Goal: Task Accomplishment & Management: Use online tool/utility

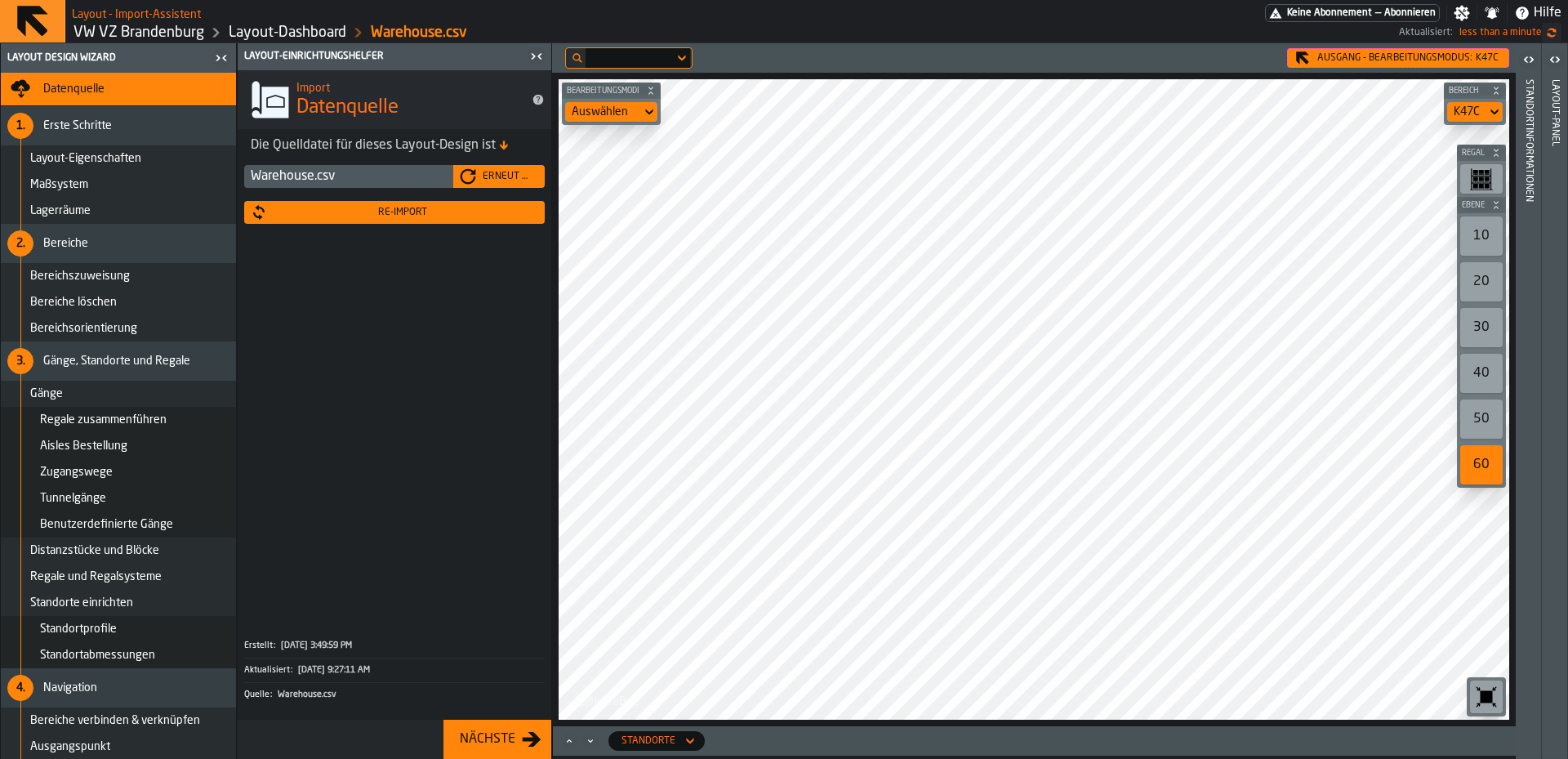
scroll to position [40, 0]
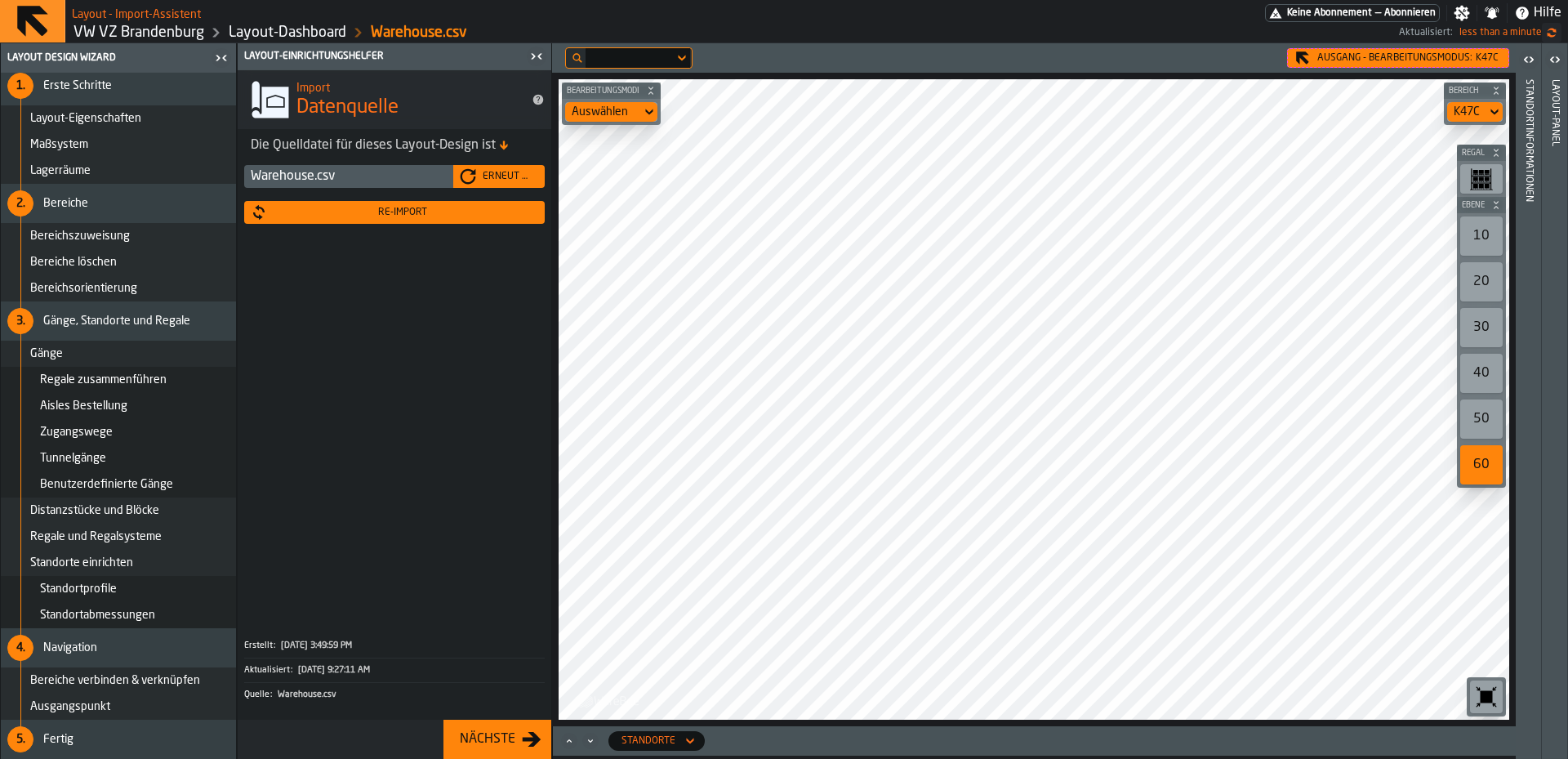
click at [463, 211] on div "Re-Import" at bounding box center [402, 212] width 271 height 11
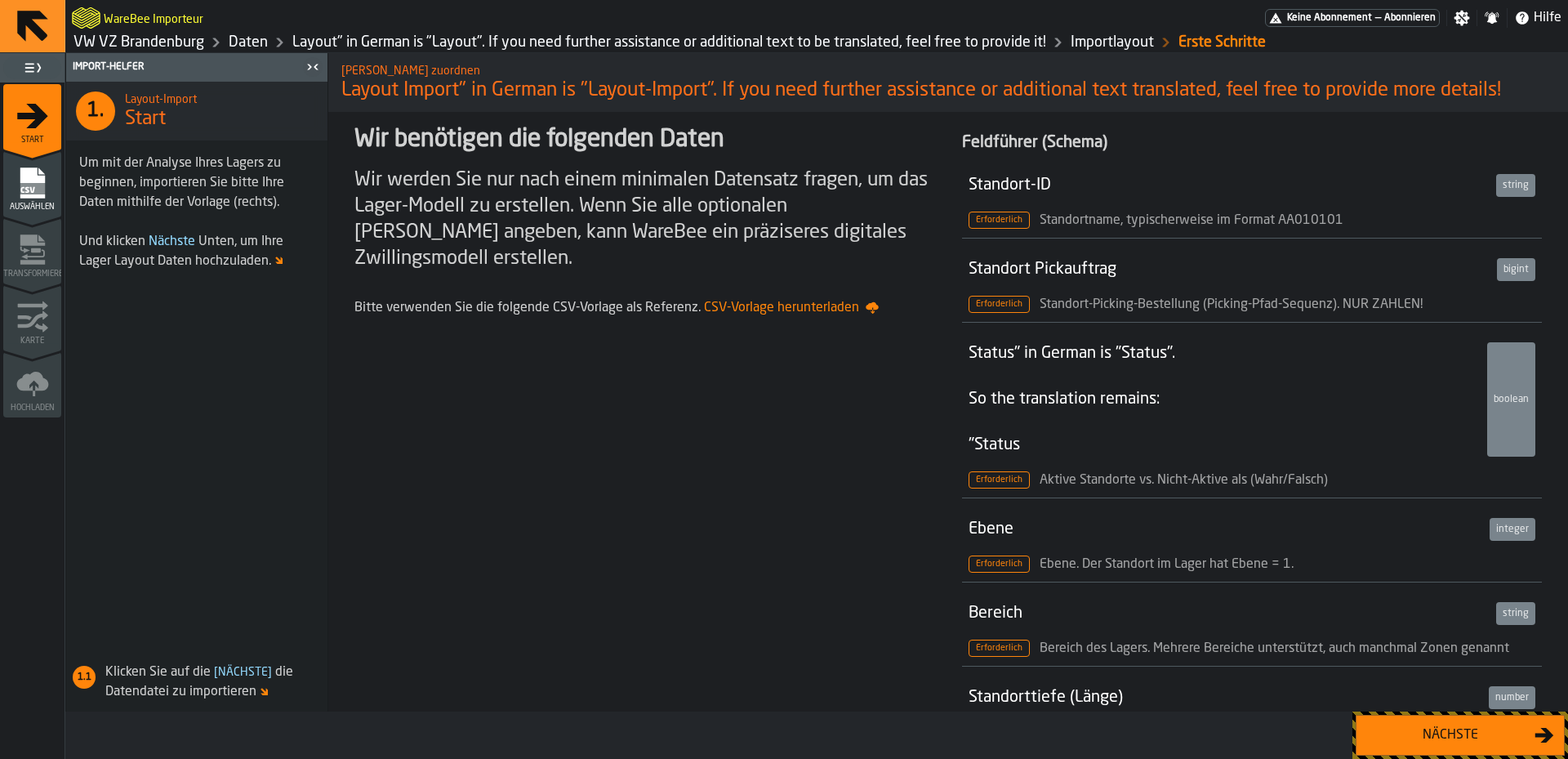
click at [1497, 734] on div "Nächste" at bounding box center [1450, 735] width 168 height 20
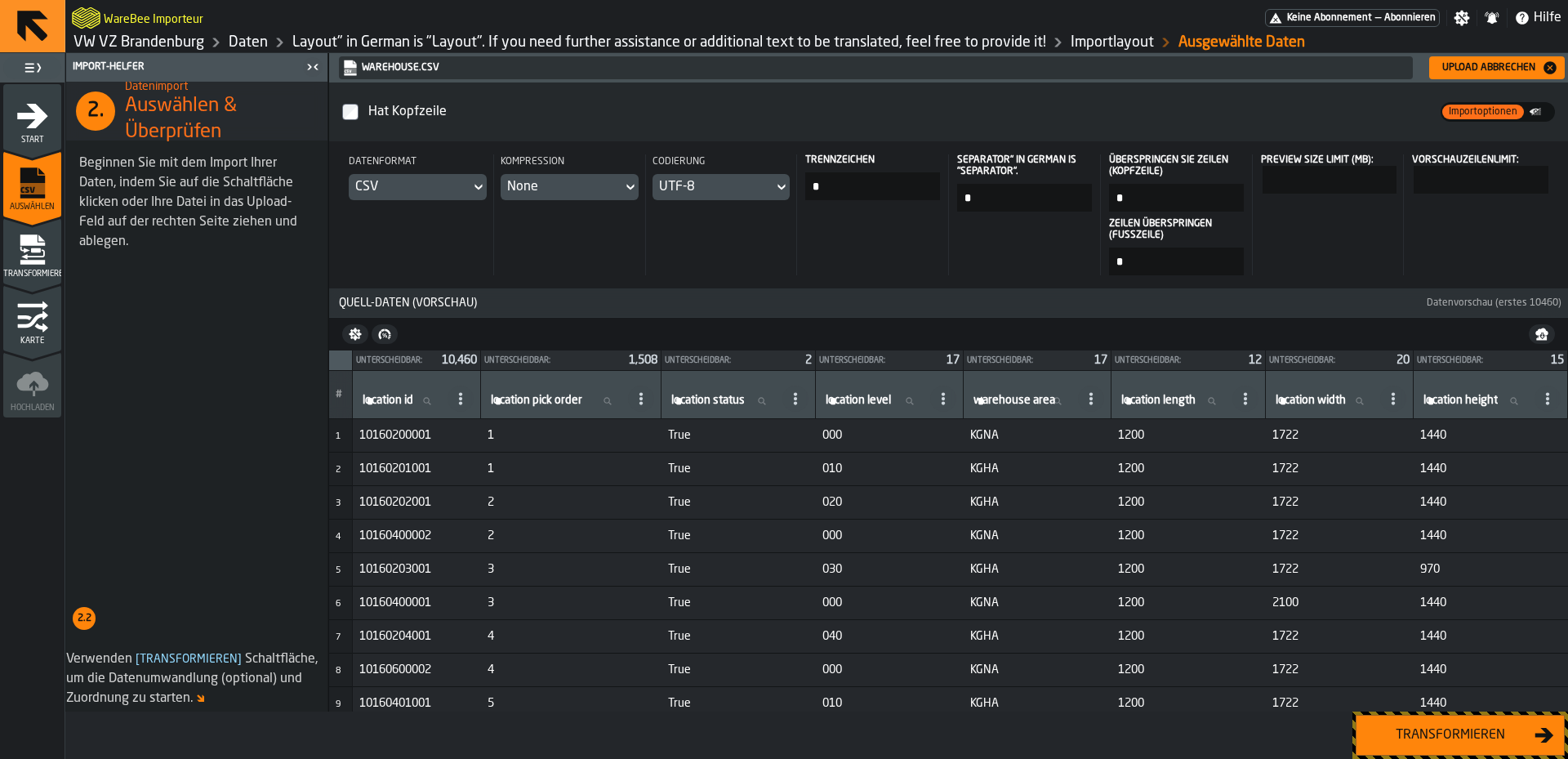
click at [22, 136] on span "Start" at bounding box center [32, 140] width 58 height 9
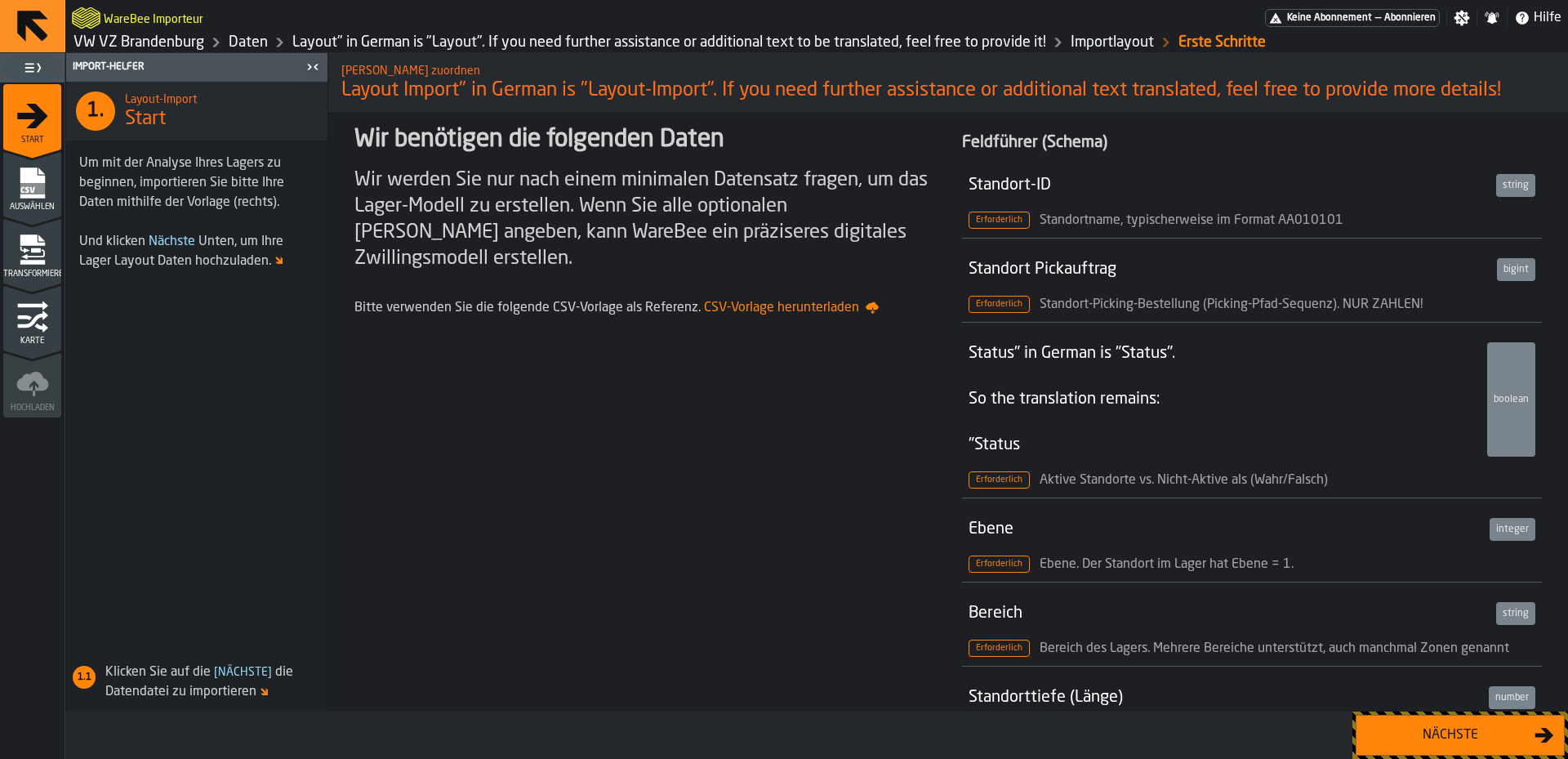
click at [1410, 747] on button "Nächste" at bounding box center [1460, 735] width 209 height 41
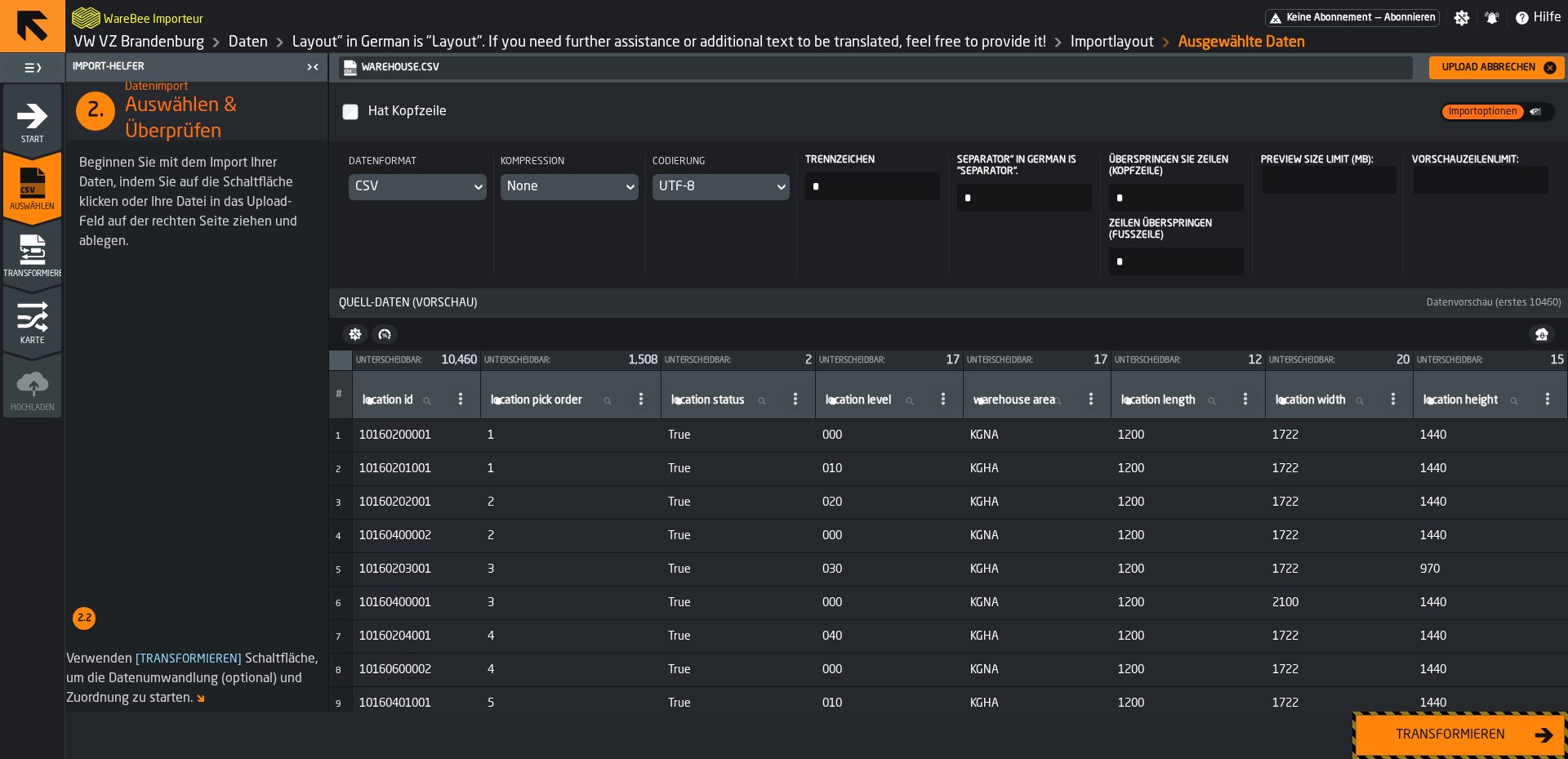
click at [409, 72] on link "Warehouse.csv" at bounding box center [874, 67] width 1064 height 17
click at [1550, 66] on icon "button-Upload abbrechen" at bounding box center [1550, 67] width 17 height 17
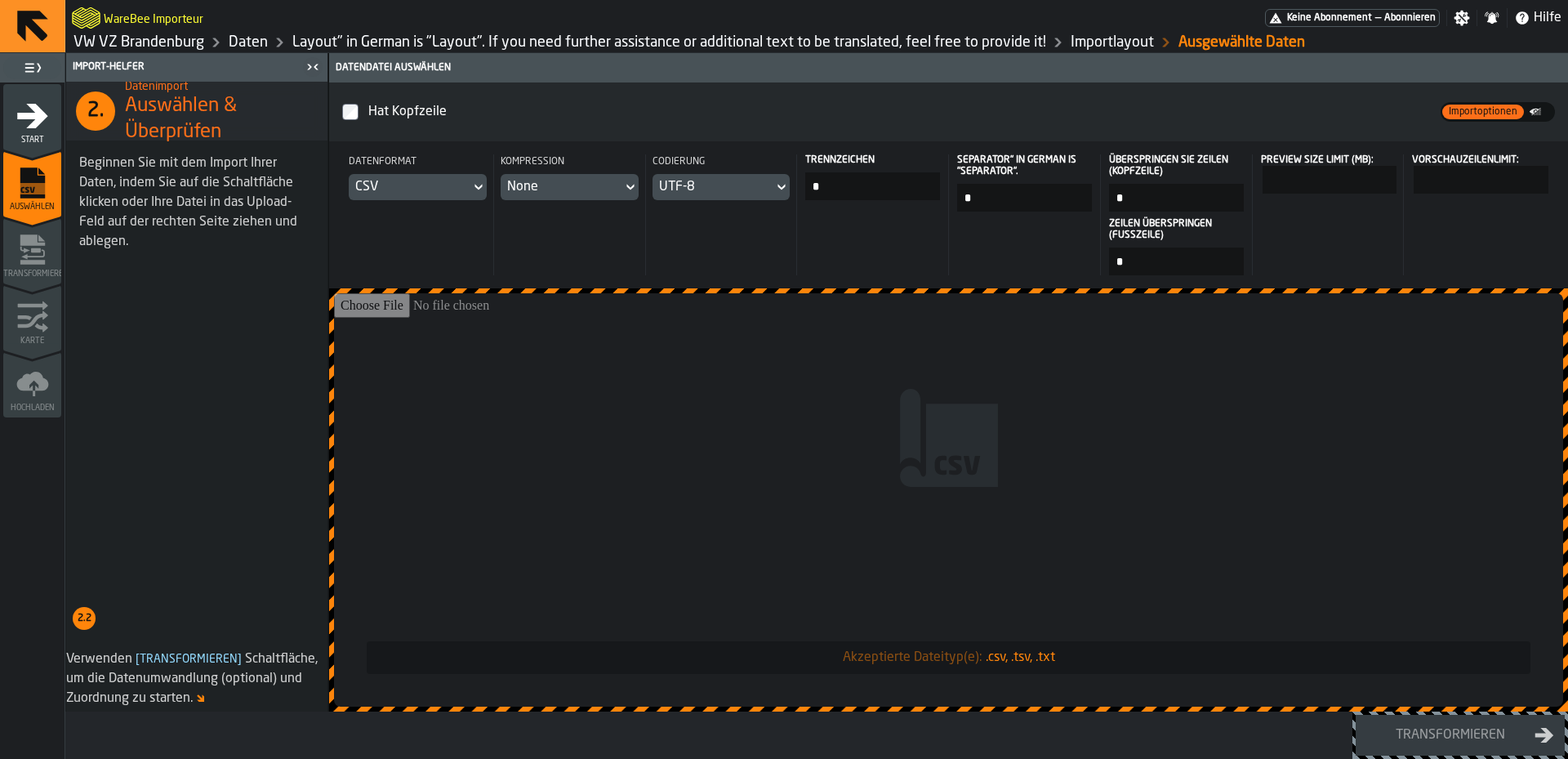
click at [957, 445] on input "Akzeptierte Dateityp(e): .csv, .tsv, .txt" at bounding box center [949, 500] width 1229 height 413
click at [919, 444] on input "Akzeptierte Dateityp(e): .csv, .tsv, .txt" at bounding box center [949, 500] width 1229 height 413
type input "**********"
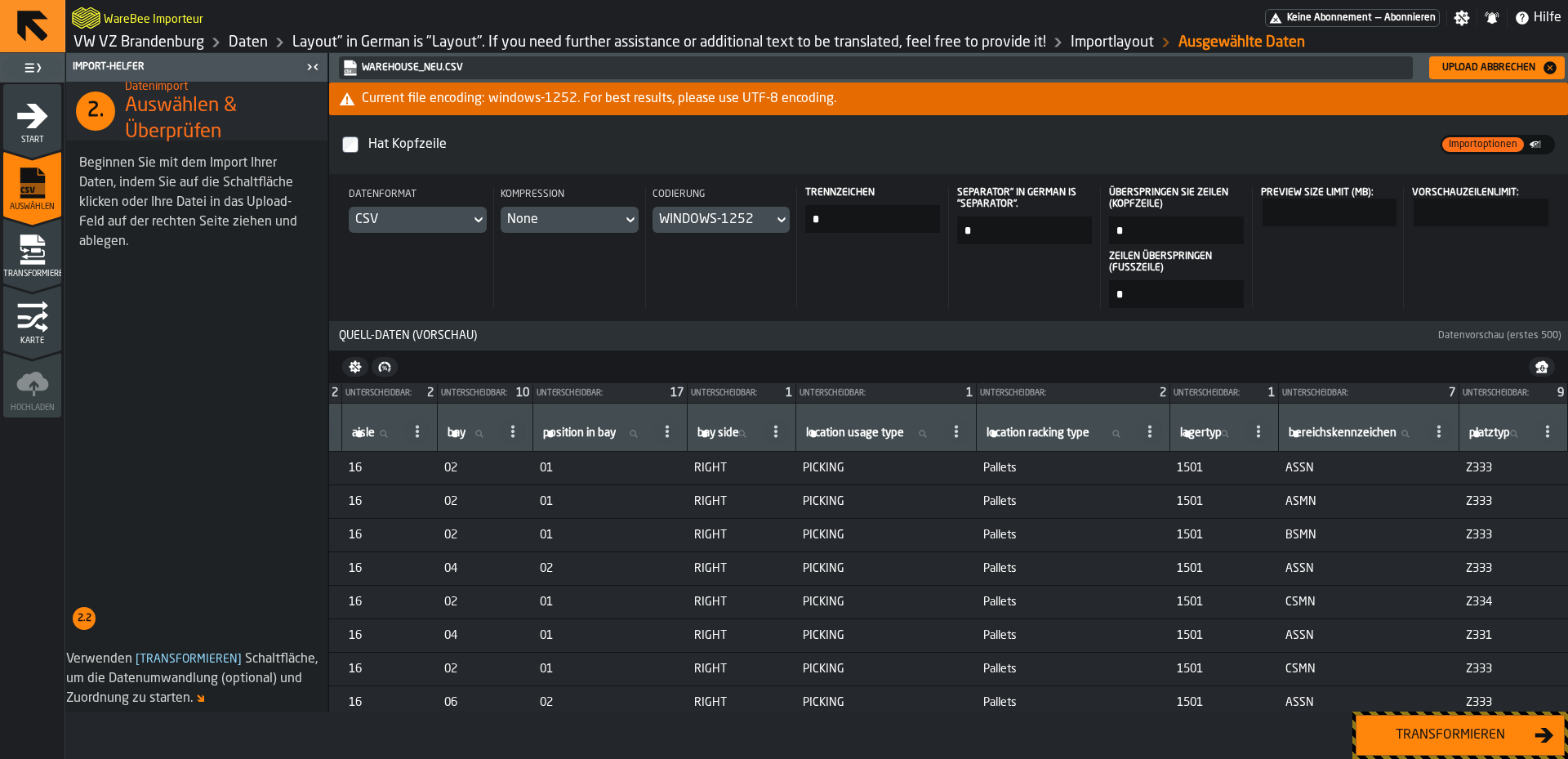
scroll to position [0, 1667]
click at [1457, 742] on div "Transformieren" at bounding box center [1450, 735] width 168 height 20
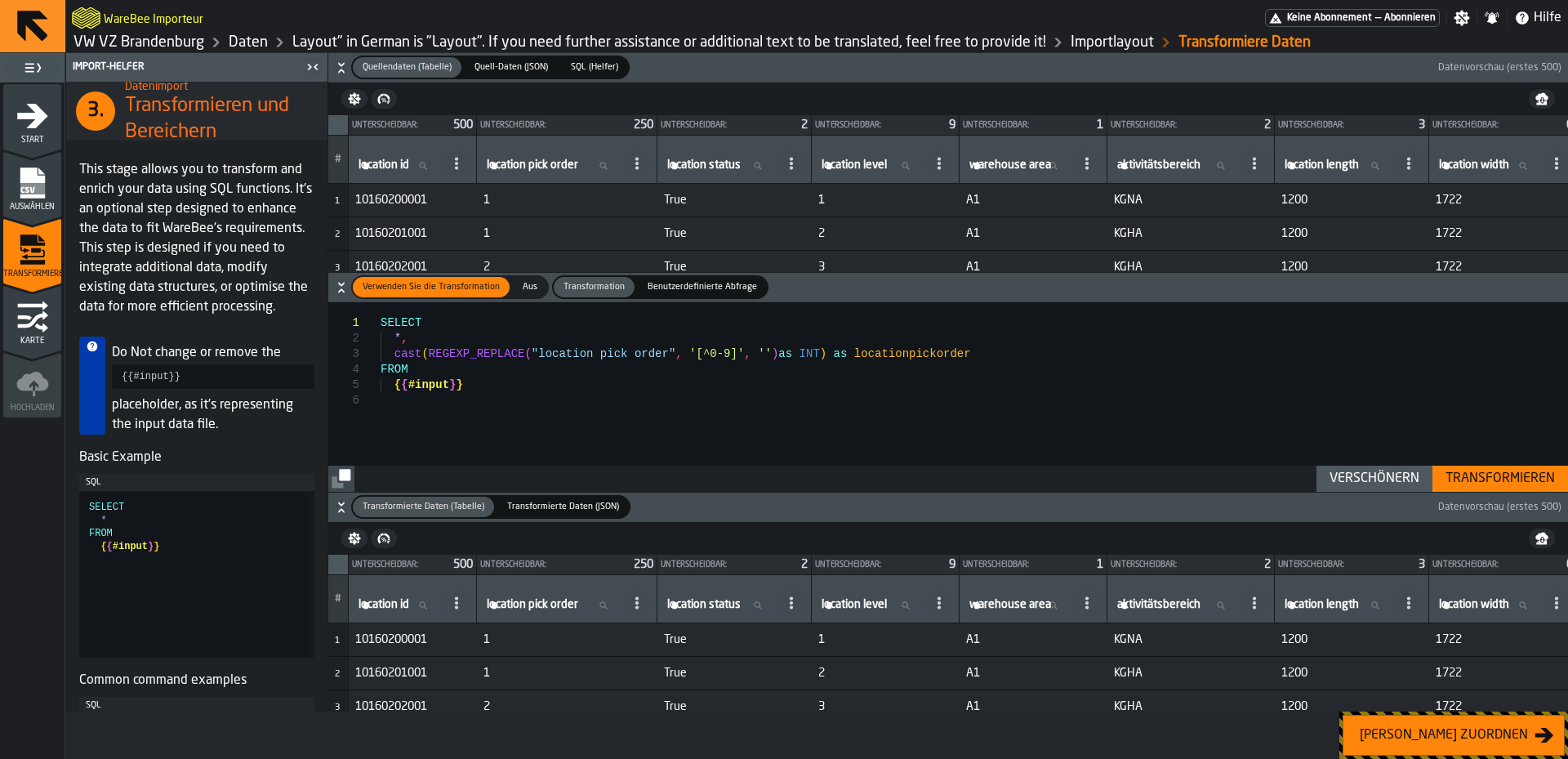
scroll to position [287, 0]
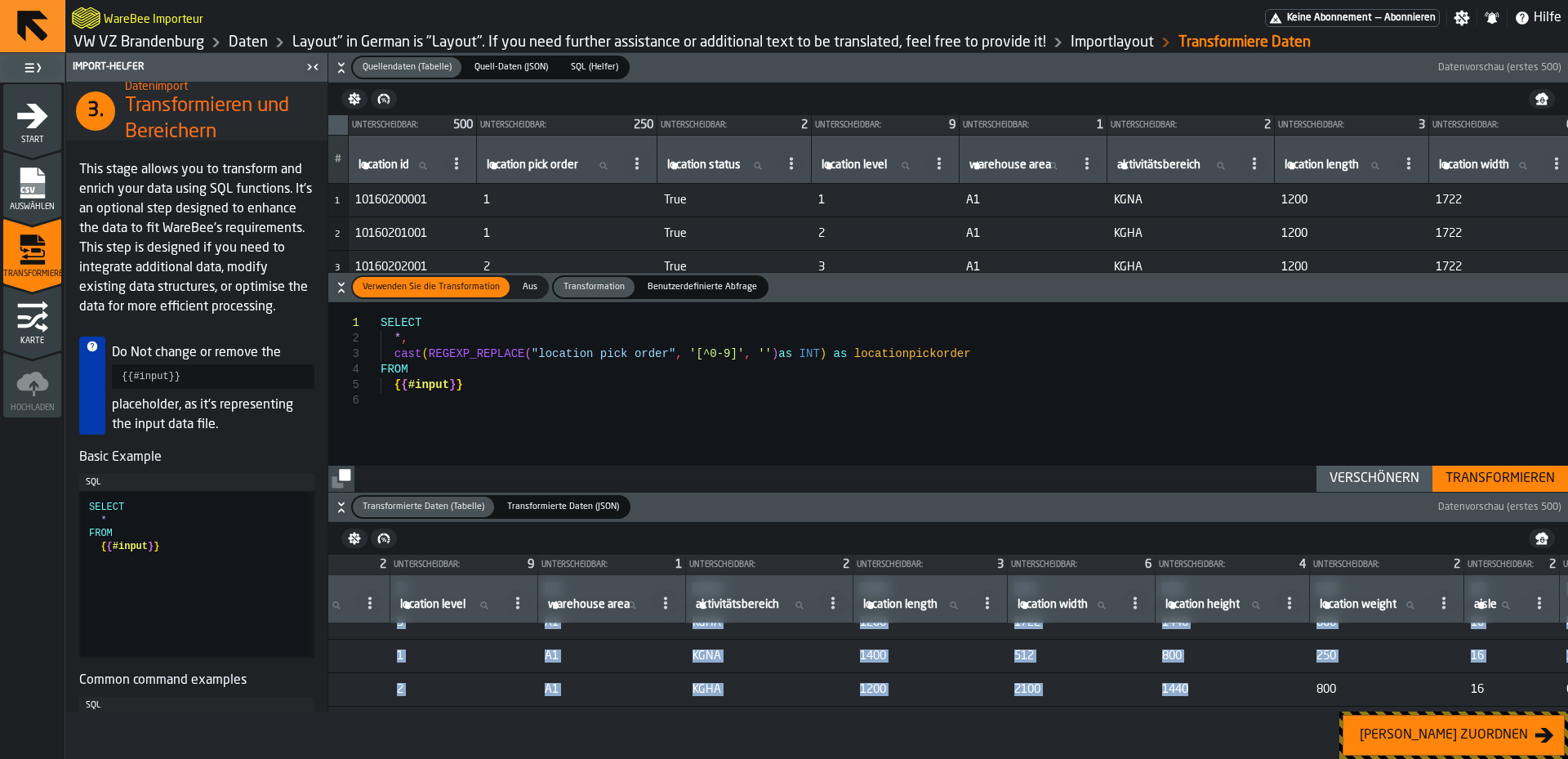
drag, startPoint x: 800, startPoint y: 706, endPoint x: 1474, endPoint y: 731, distance: 674.5
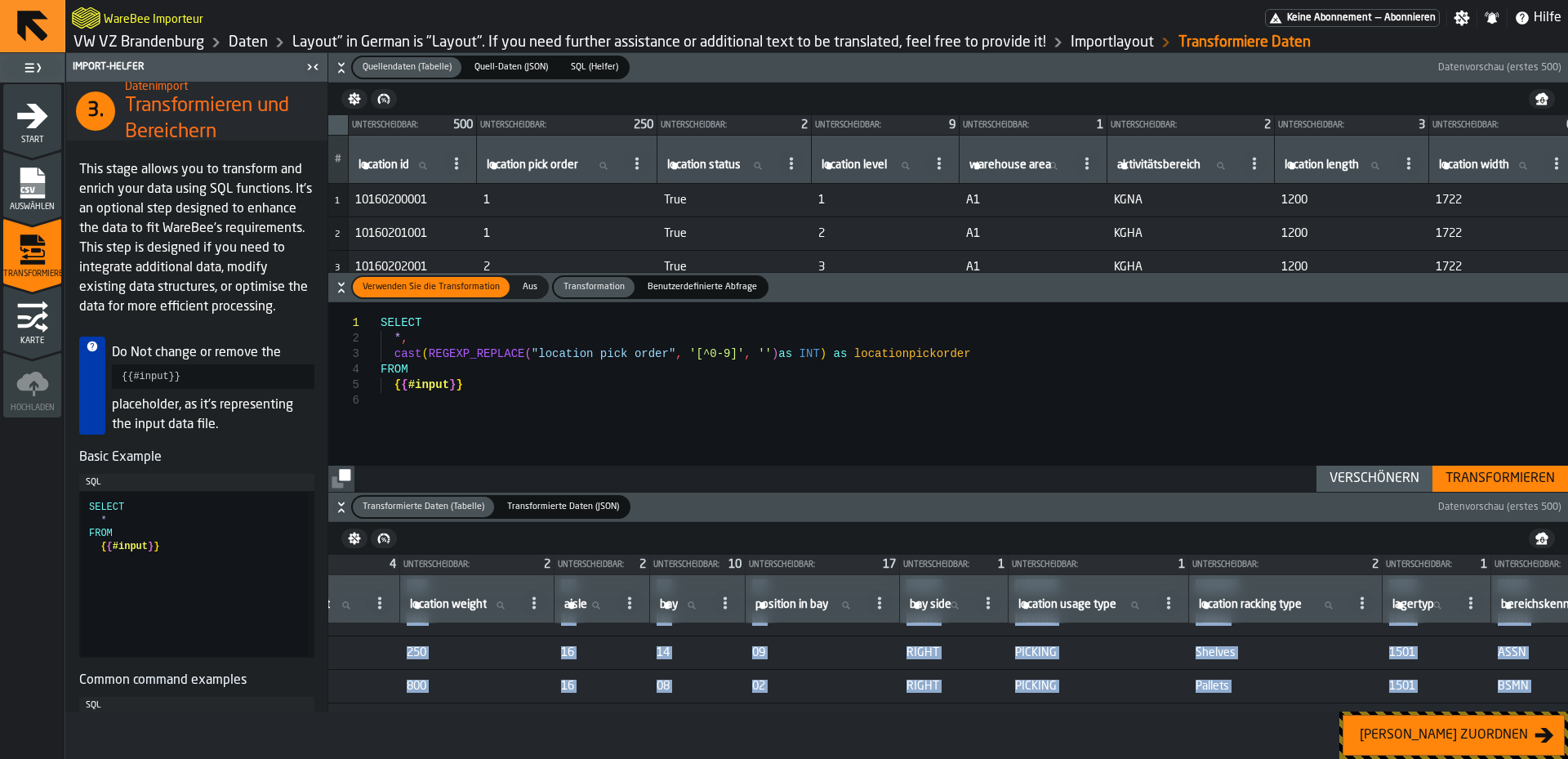
scroll to position [1494, 1841]
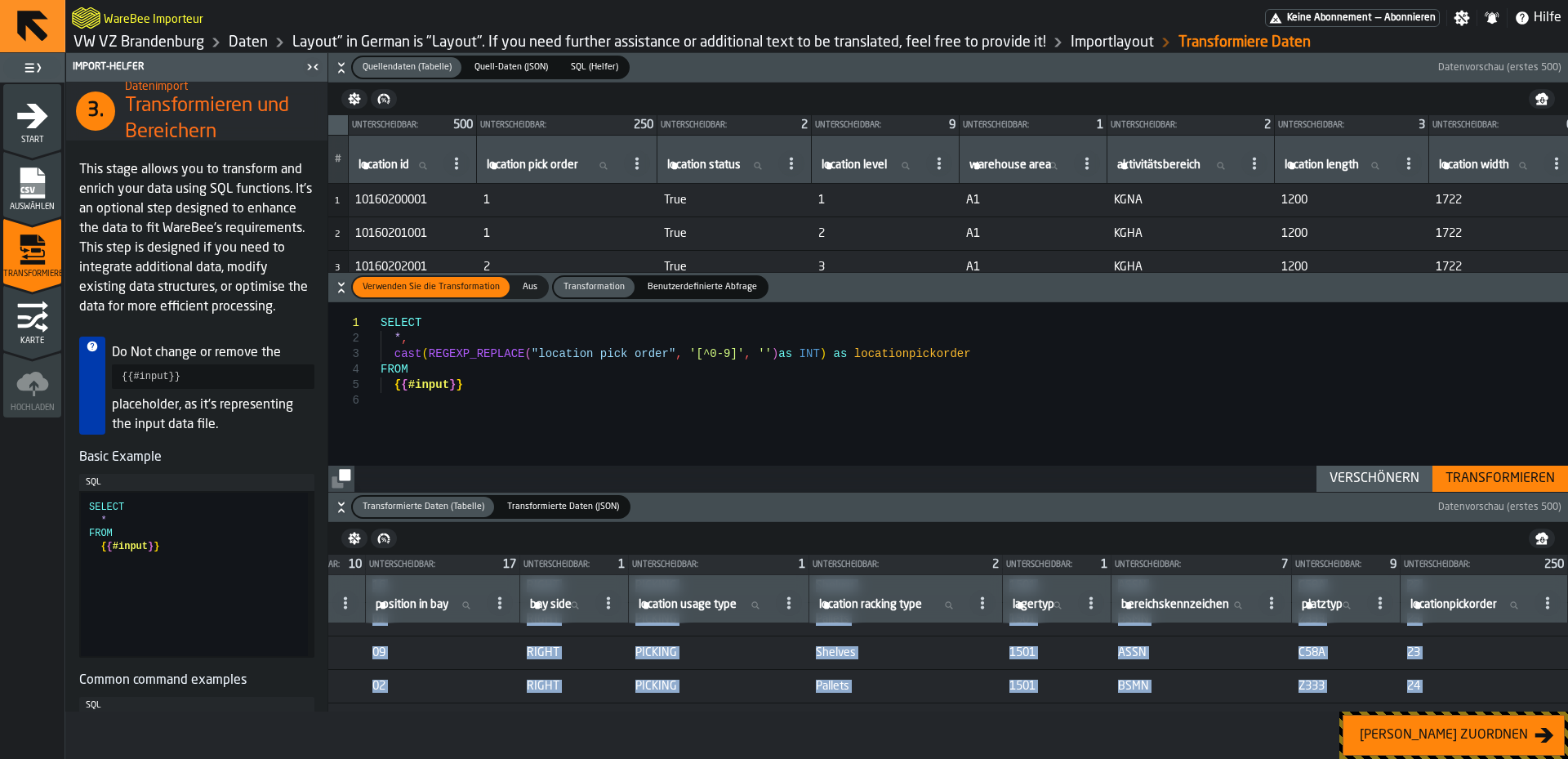
click at [1500, 661] on td "23" at bounding box center [1484, 652] width 167 height 33
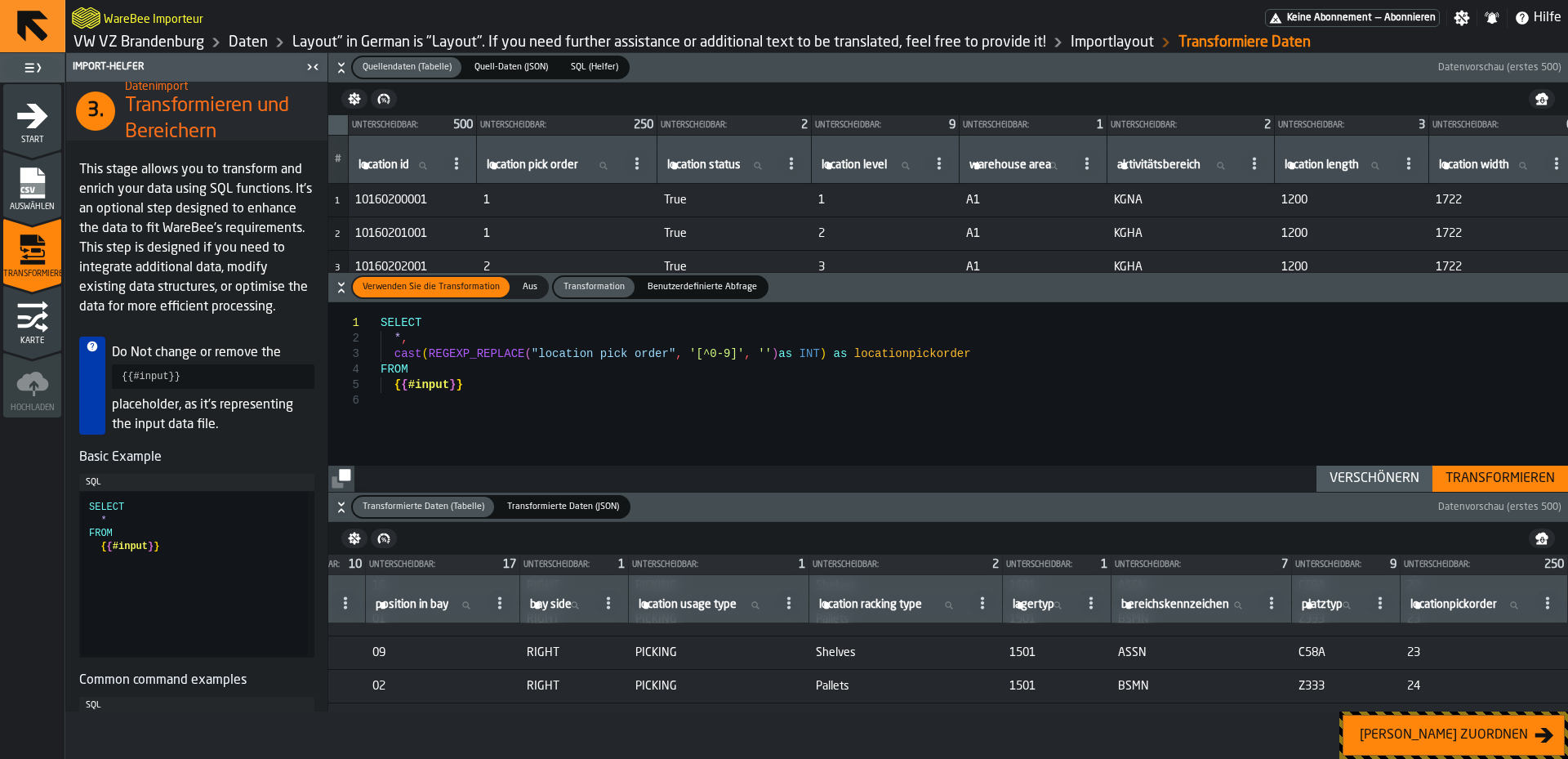
click at [1493, 741] on div "[PERSON_NAME] zuordnen" at bounding box center [1444, 735] width 181 height 20
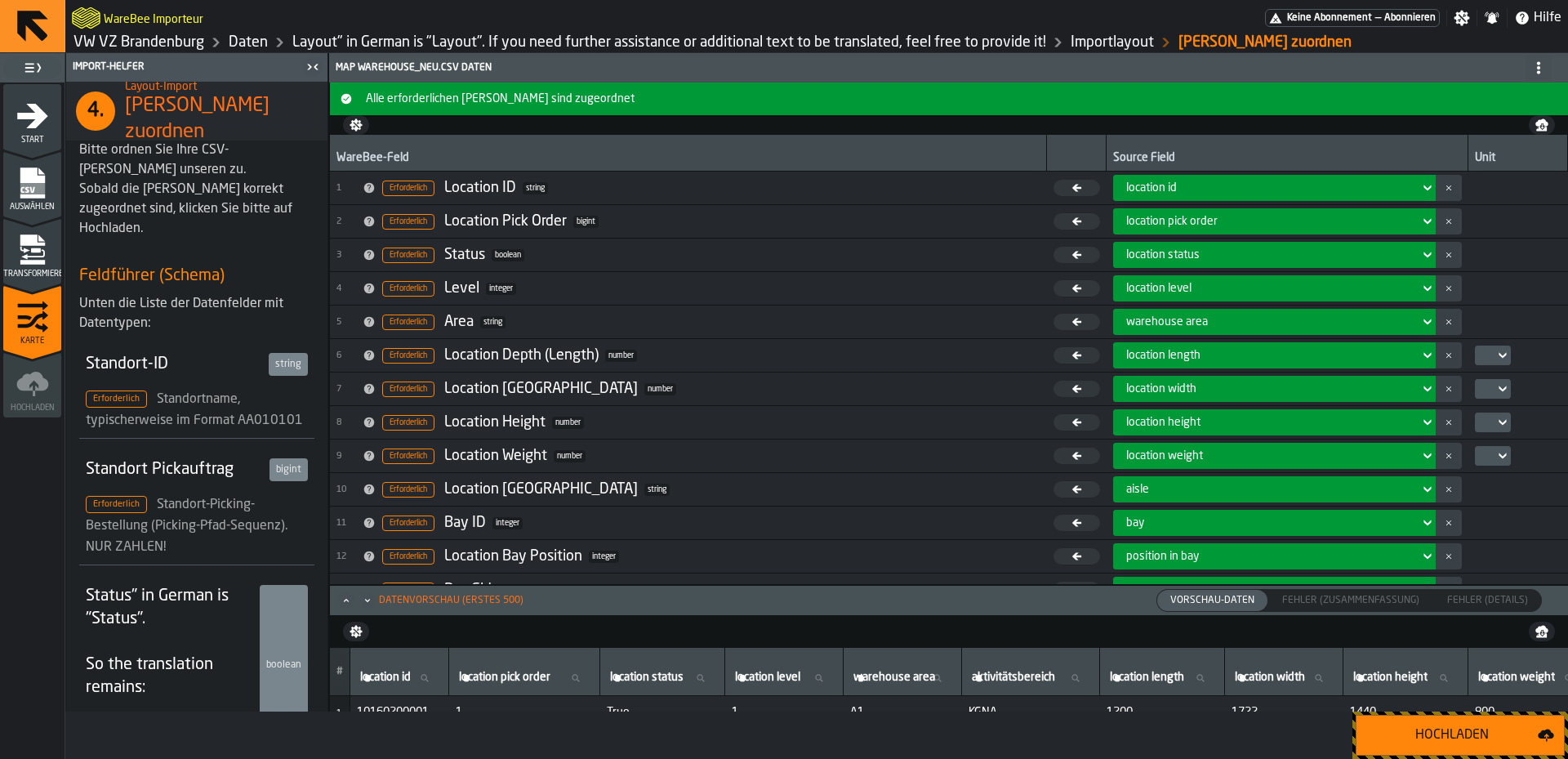
click at [1261, 218] on div "location pick order" at bounding box center [1269, 221] width 286 height 13
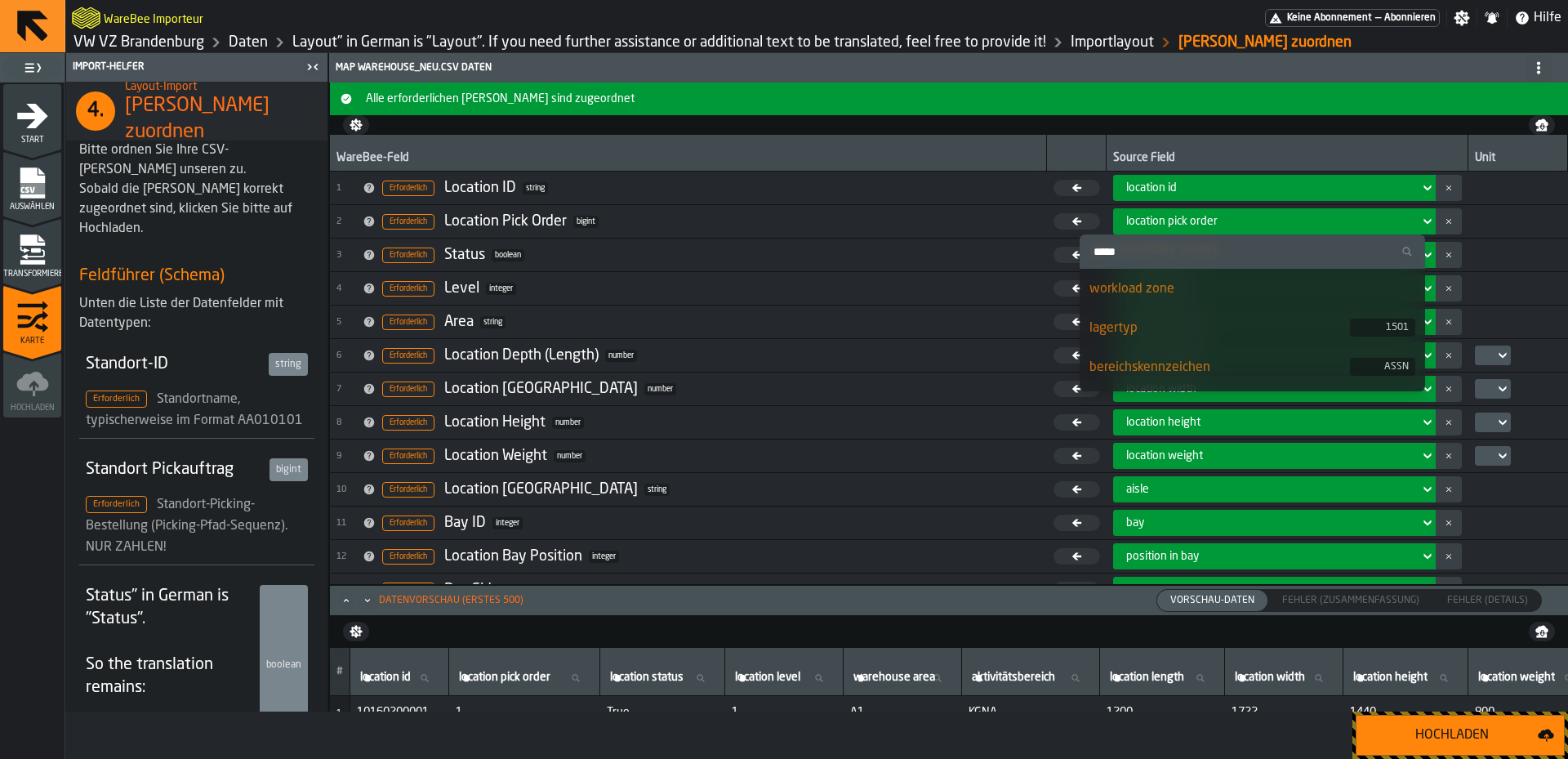
scroll to position [897, 0]
click at [1255, 357] on li "locationpickorder 1" at bounding box center [1252, 371] width 346 height 39
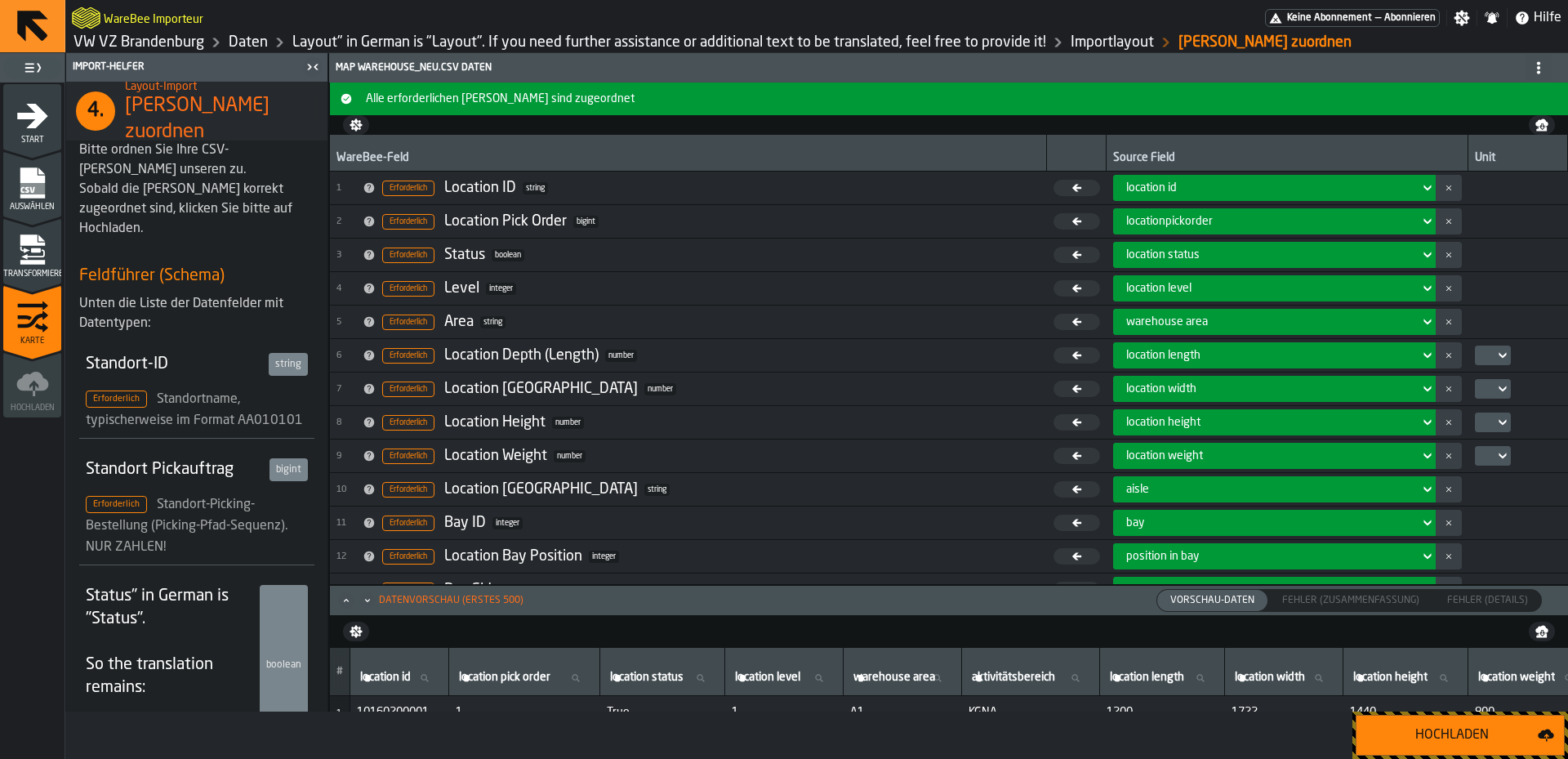
click at [1372, 734] on div "Hochladen" at bounding box center [1452, 735] width 172 height 20
